Goal: Navigation & Orientation: Find specific page/section

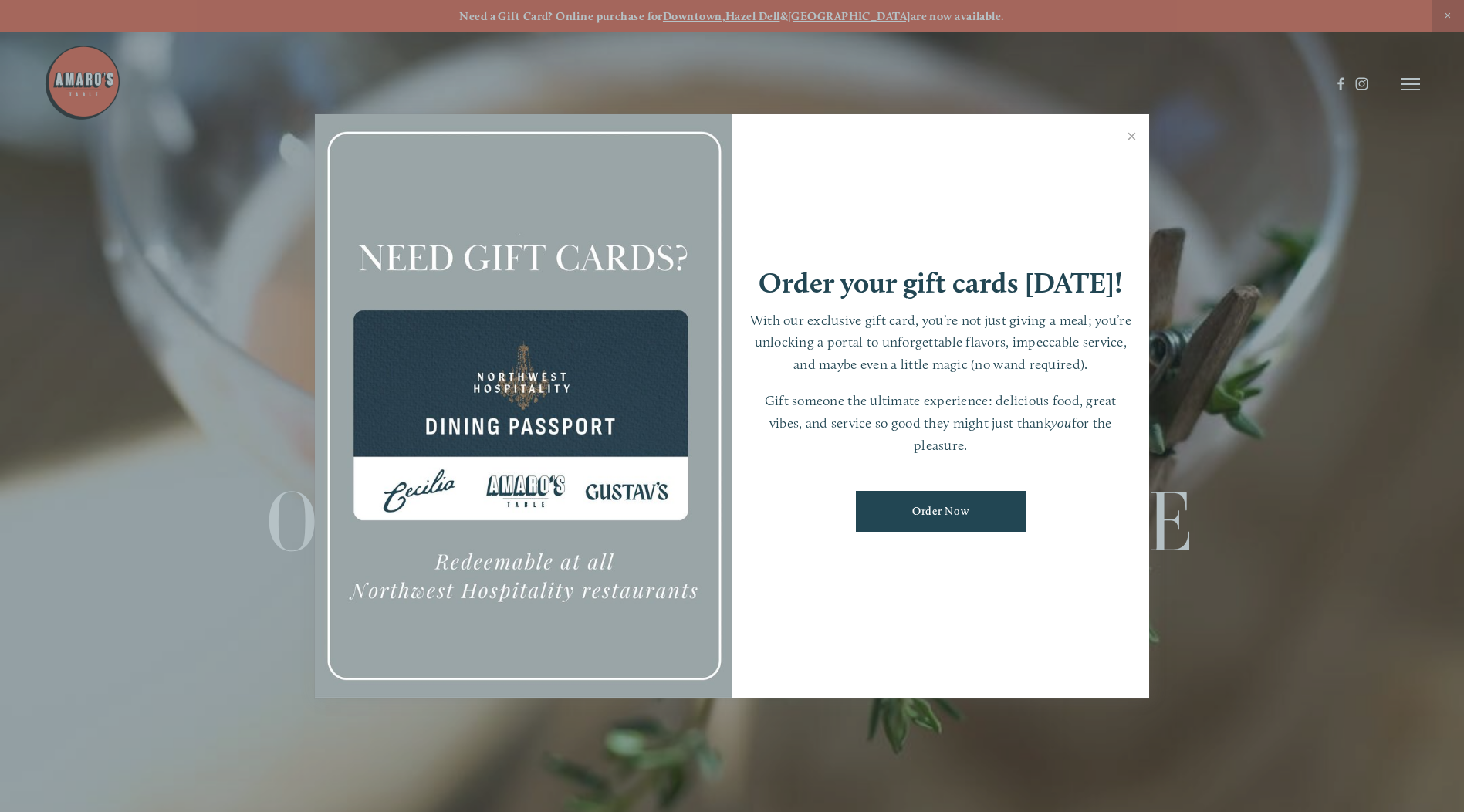
click at [1418, 89] on div at bounding box center [732, 406] width 1464 height 812
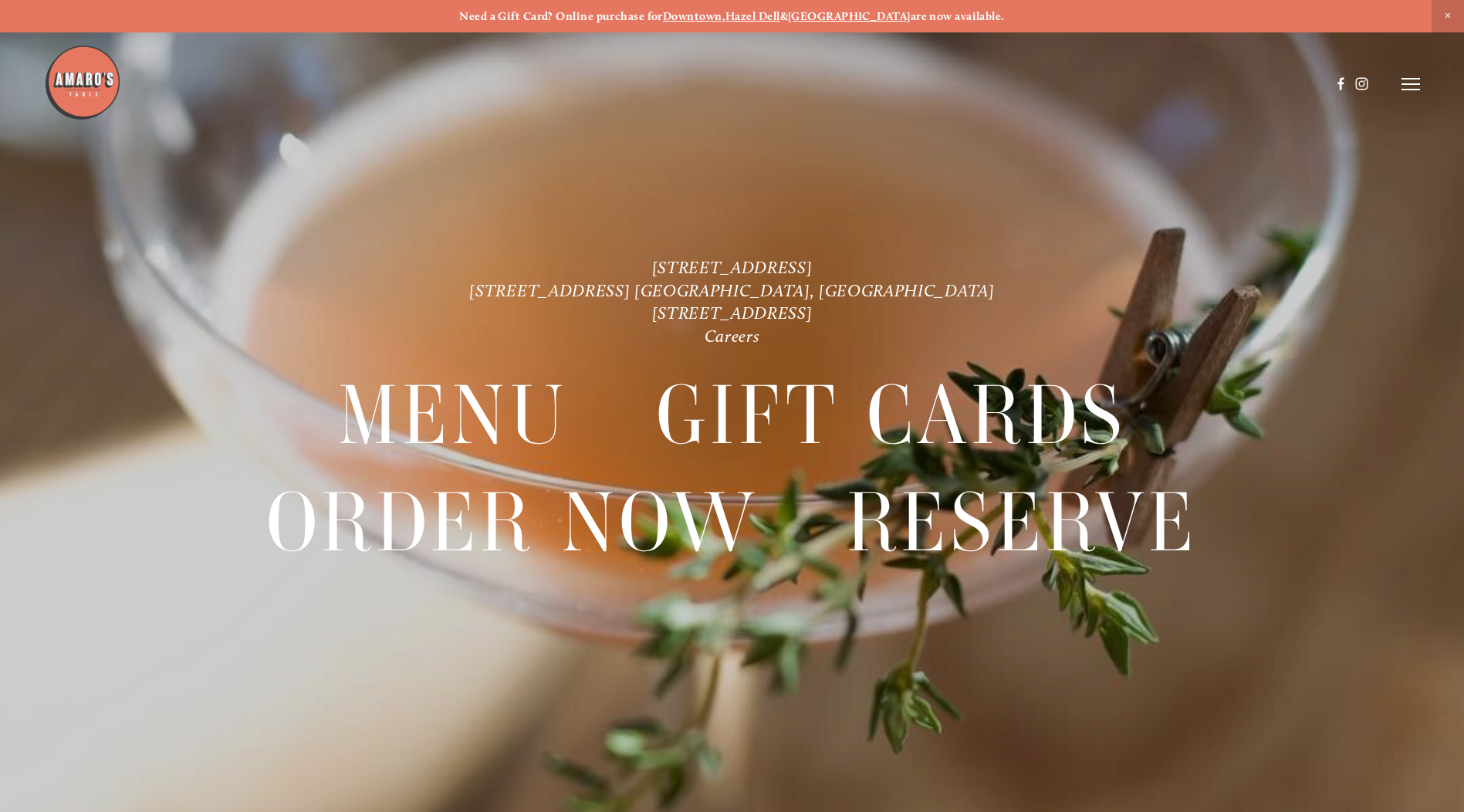
click at [1406, 86] on icon at bounding box center [1410, 84] width 19 height 14
click at [1087, 80] on span "Menu" at bounding box center [1089, 83] width 32 height 15
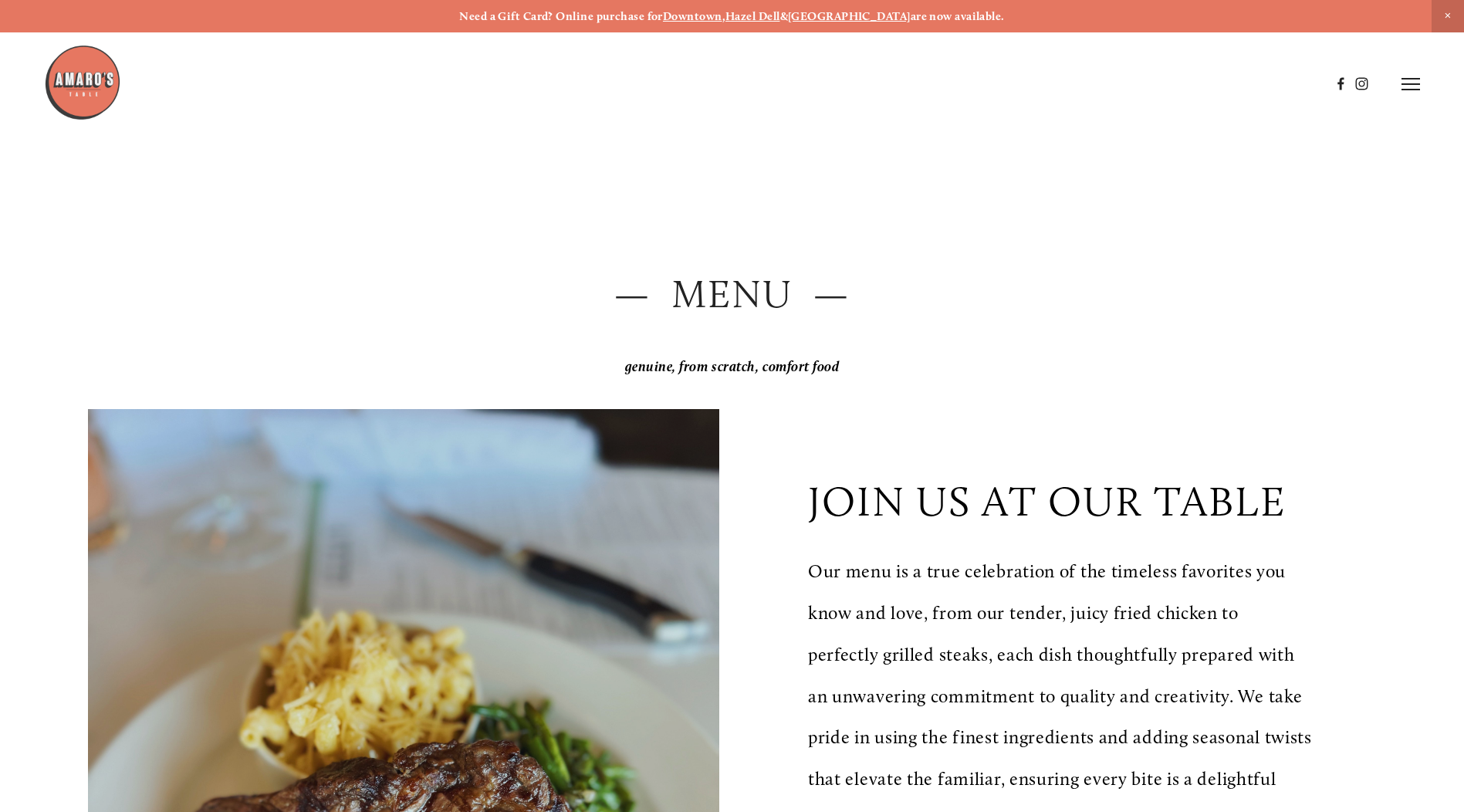
click at [1409, 89] on line at bounding box center [1410, 89] width 19 height 0
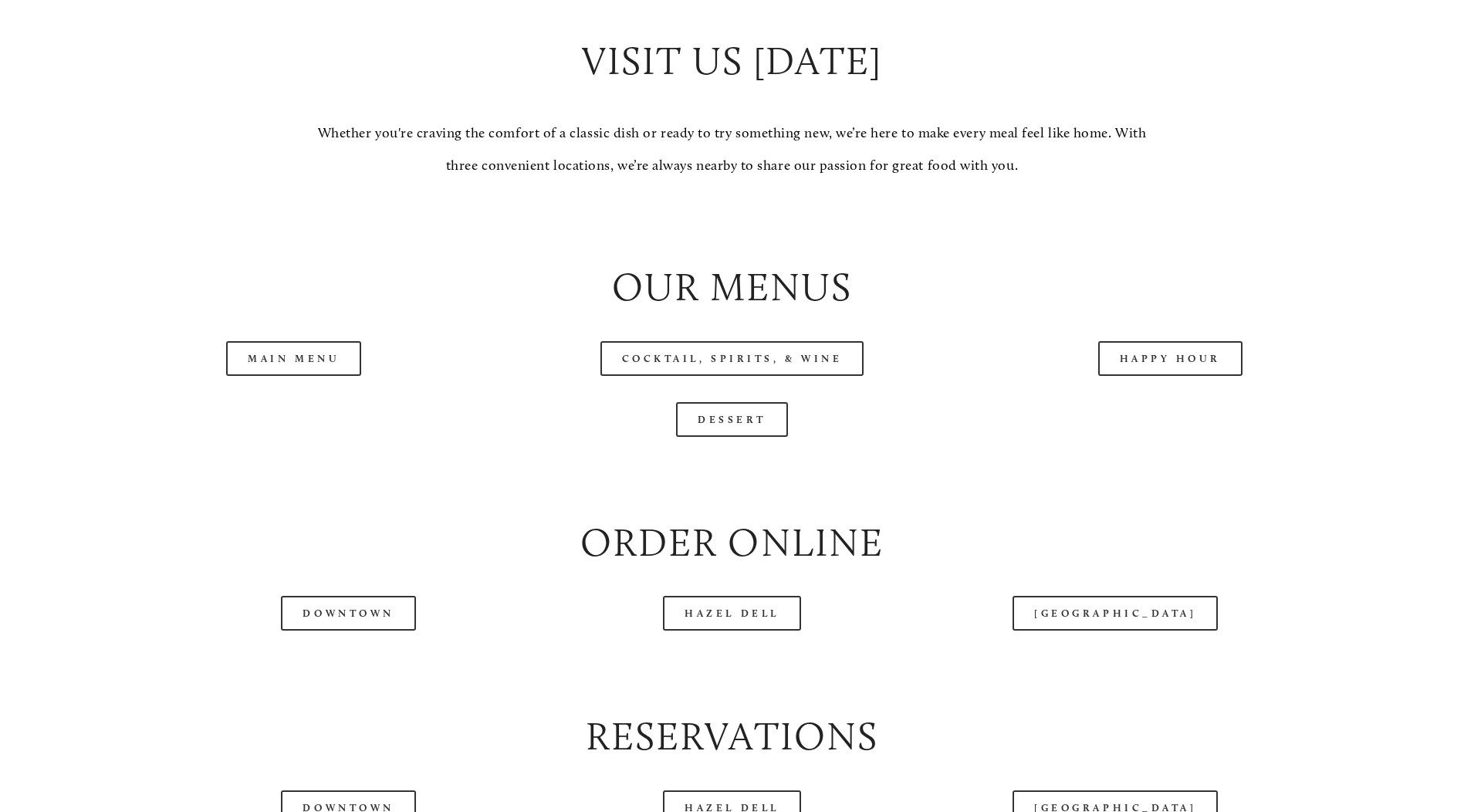
scroll to position [1620, 0]
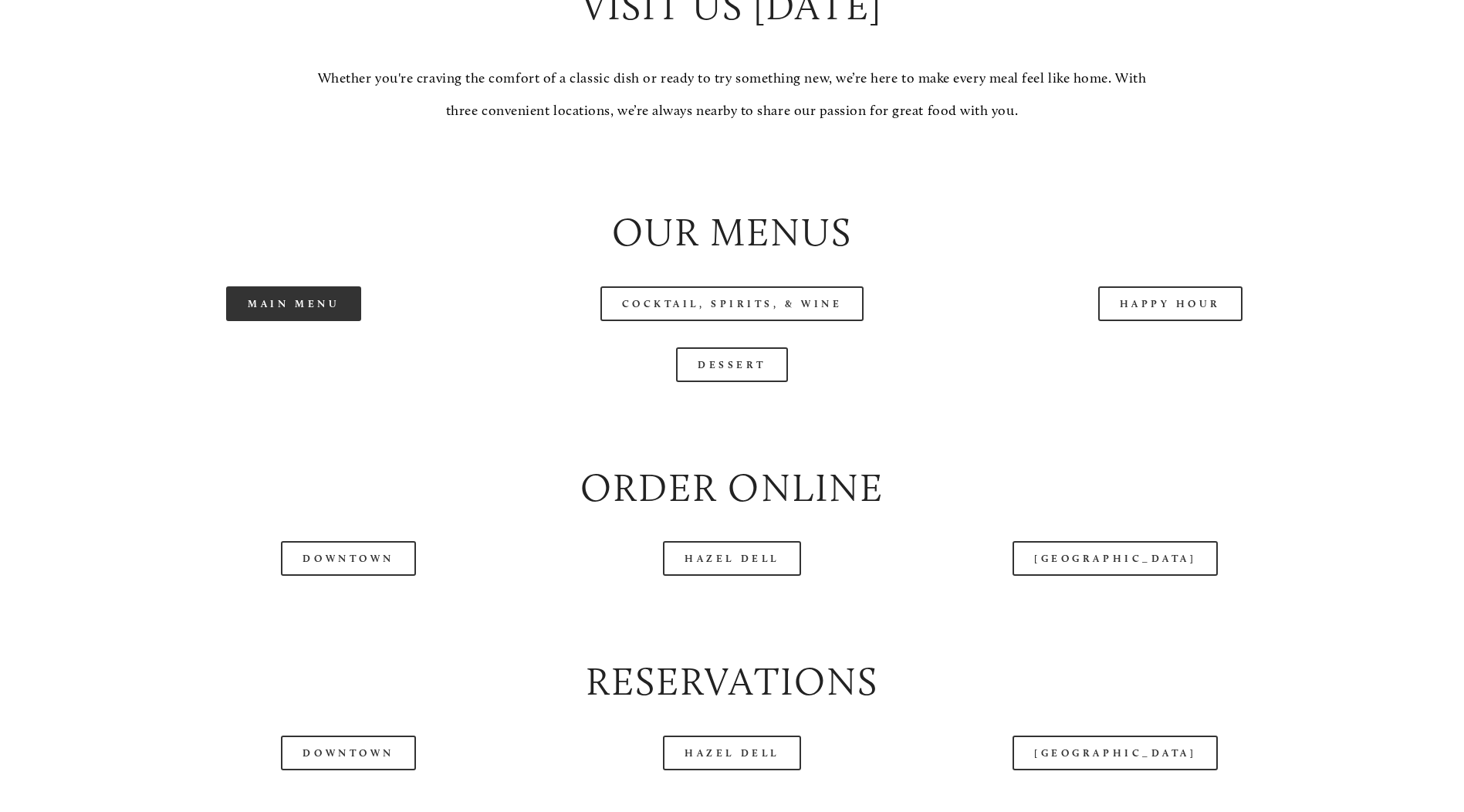
click at [327, 321] on link "Main Menu" at bounding box center [293, 303] width 135 height 34
